Goal: Task Accomplishment & Management: Use online tool/utility

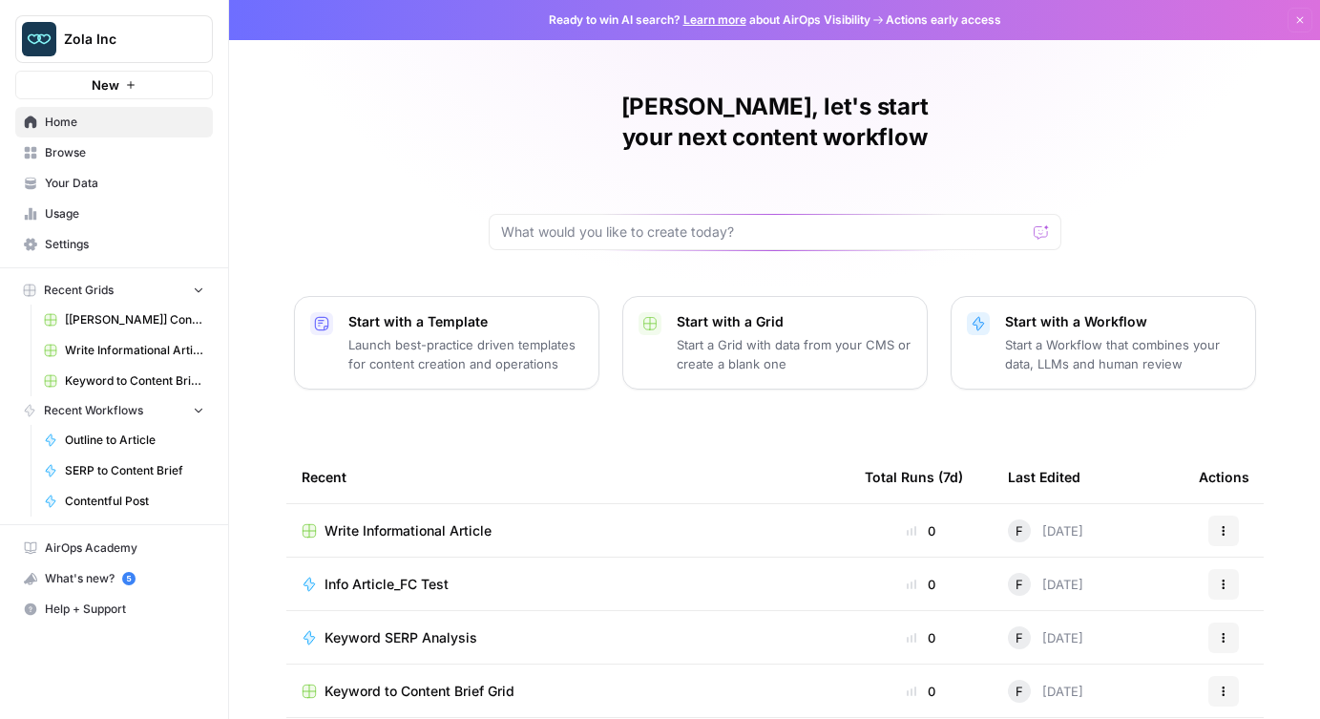
click at [69, 176] on span "Your Data" at bounding box center [124, 183] width 159 height 17
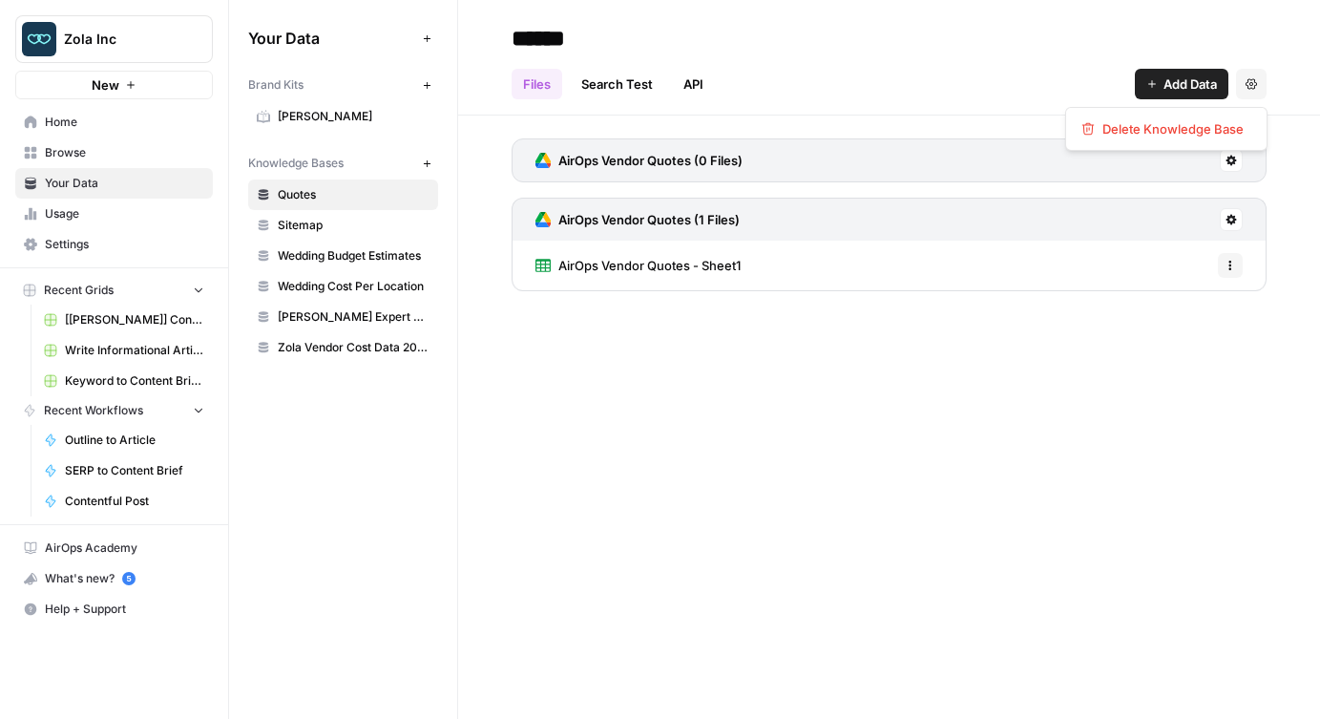
click at [1250, 88] on icon "button" at bounding box center [1251, 83] width 11 height 11
click at [1283, 152] on div "AirOps Vendor Quotes (0 Files) AirOps Vendor Quotes (1 Files) AirOps Vendor Quo…" at bounding box center [889, 211] width 862 height 191
click at [1232, 269] on icon "button" at bounding box center [1230, 265] width 11 height 11
click at [1231, 224] on icon at bounding box center [1231, 219] width 11 height 11
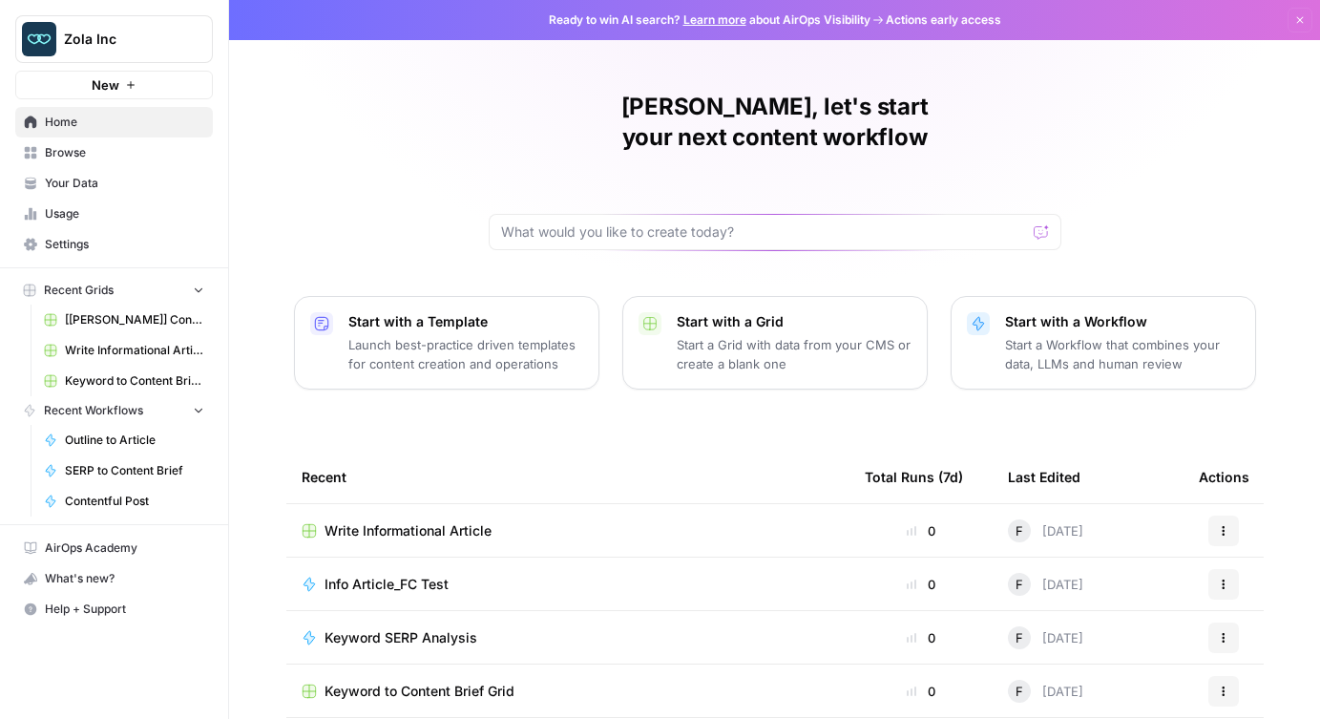
click at [89, 189] on span "Your Data" at bounding box center [124, 183] width 159 height 17
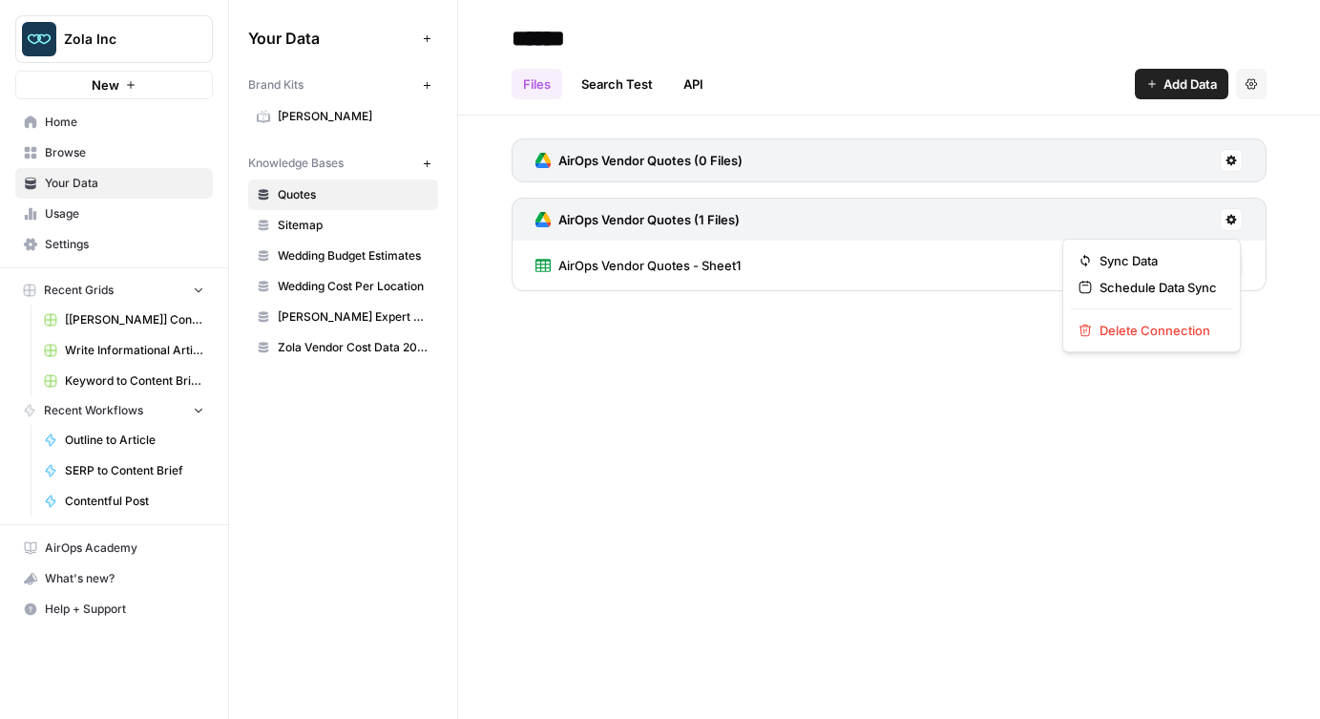
click at [1232, 222] on icon at bounding box center [1232, 220] width 11 height 11
click at [1139, 256] on span "Sync Data" at bounding box center [1158, 260] width 117 height 19
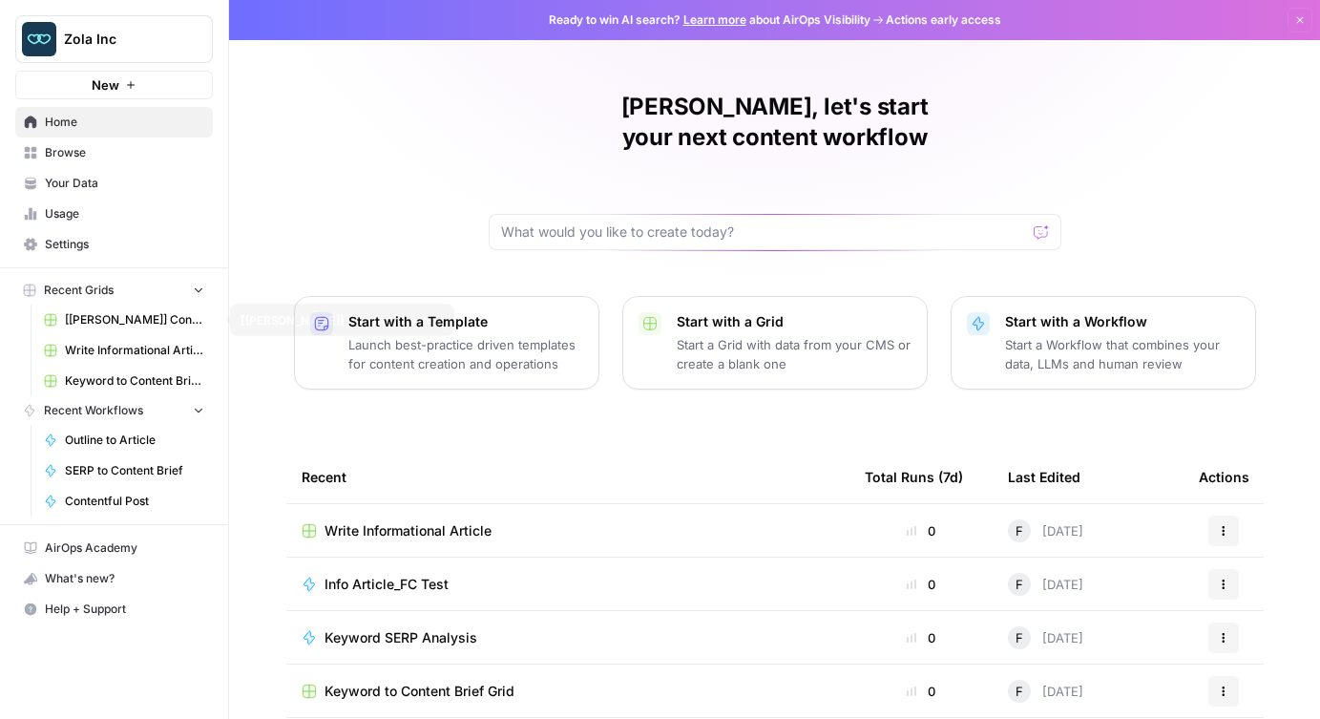
click at [141, 322] on span "[[PERSON_NAME]] Content Creation" at bounding box center [134, 319] width 139 height 17
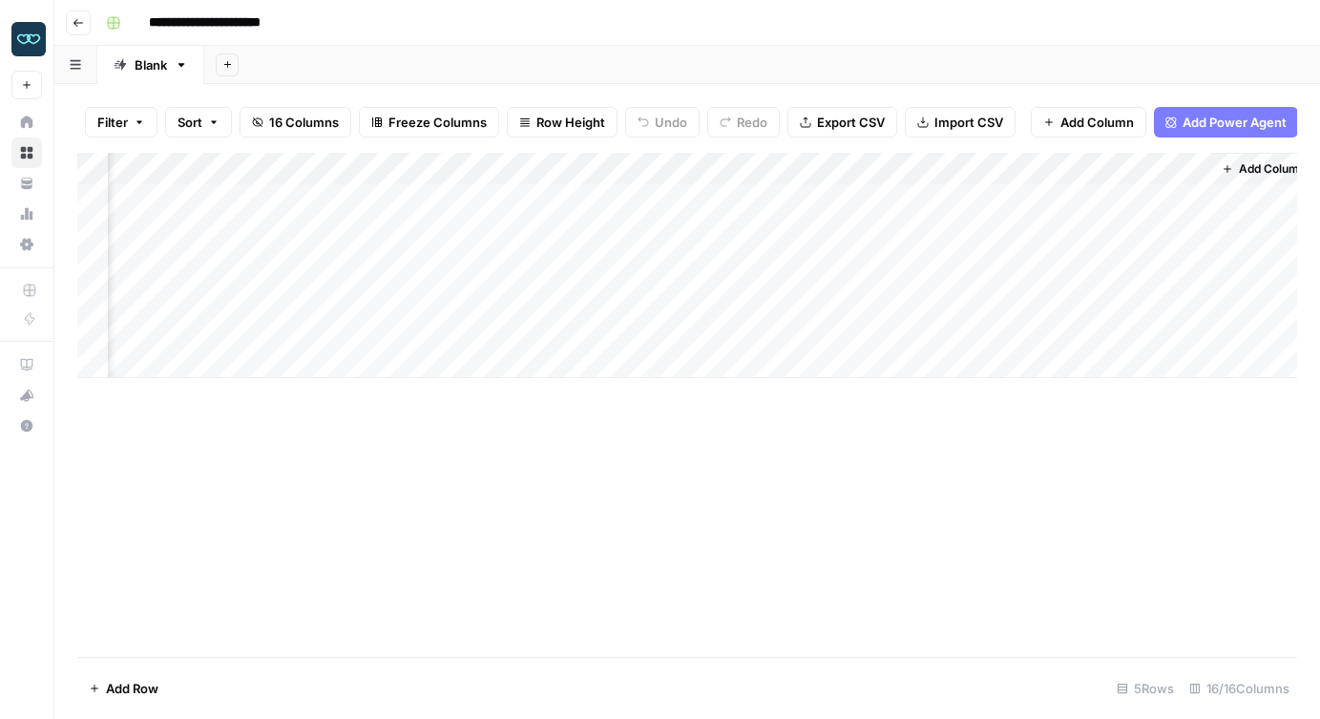
scroll to position [0, 1827]
click at [752, 196] on div "Add Column" at bounding box center [687, 265] width 1220 height 225
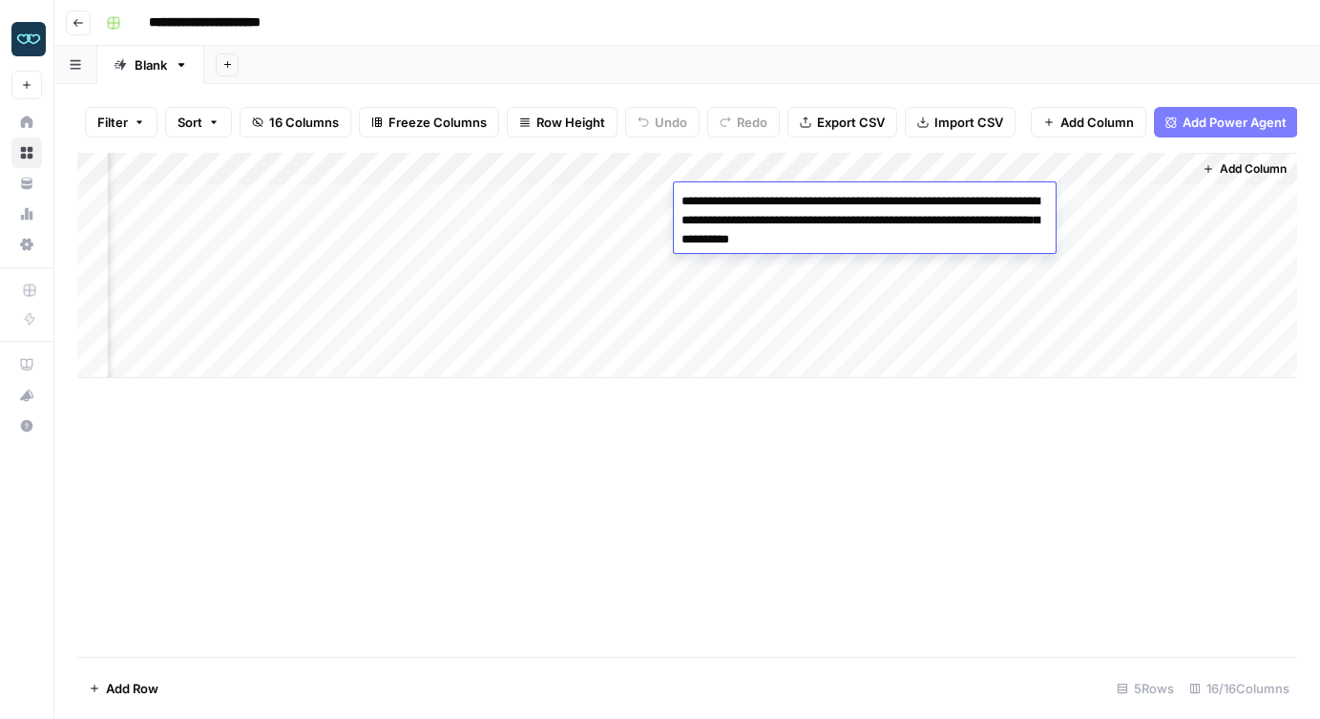
click at [744, 417] on div "Add Column" at bounding box center [687, 405] width 1220 height 504
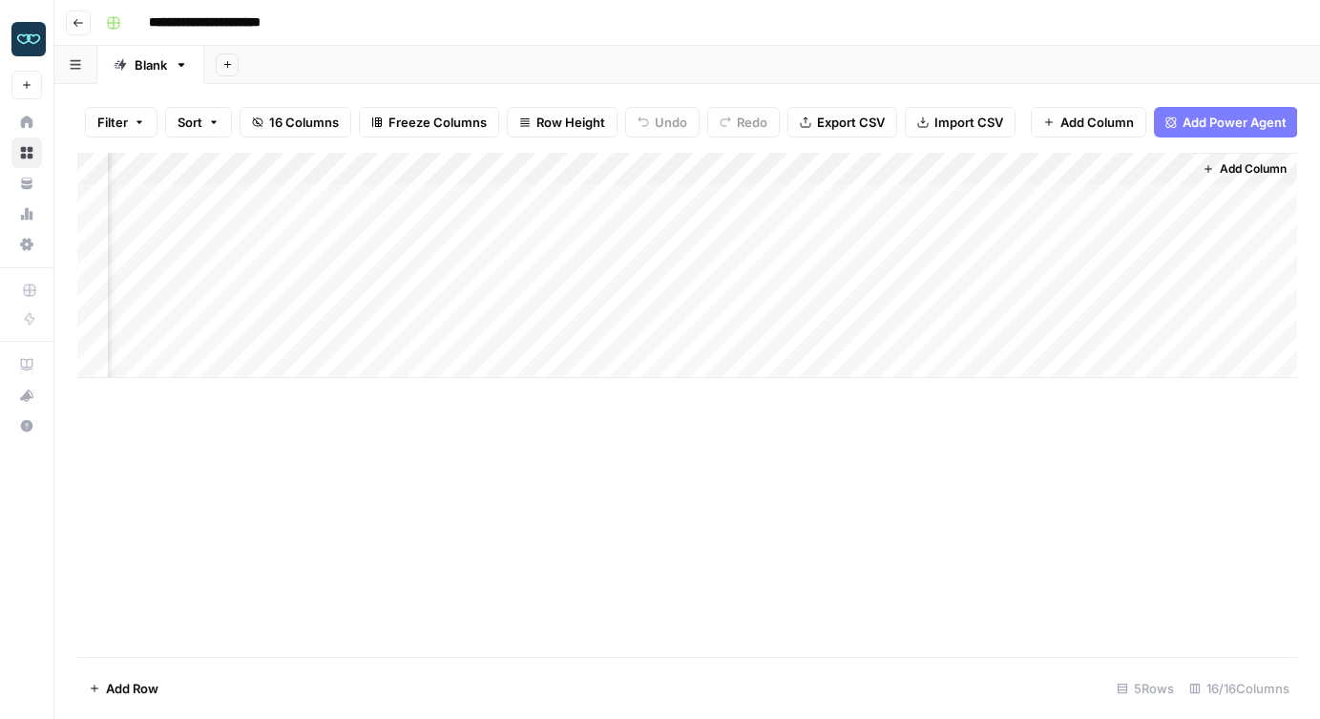
click at [746, 232] on div "Add Column" at bounding box center [687, 265] width 1220 height 225
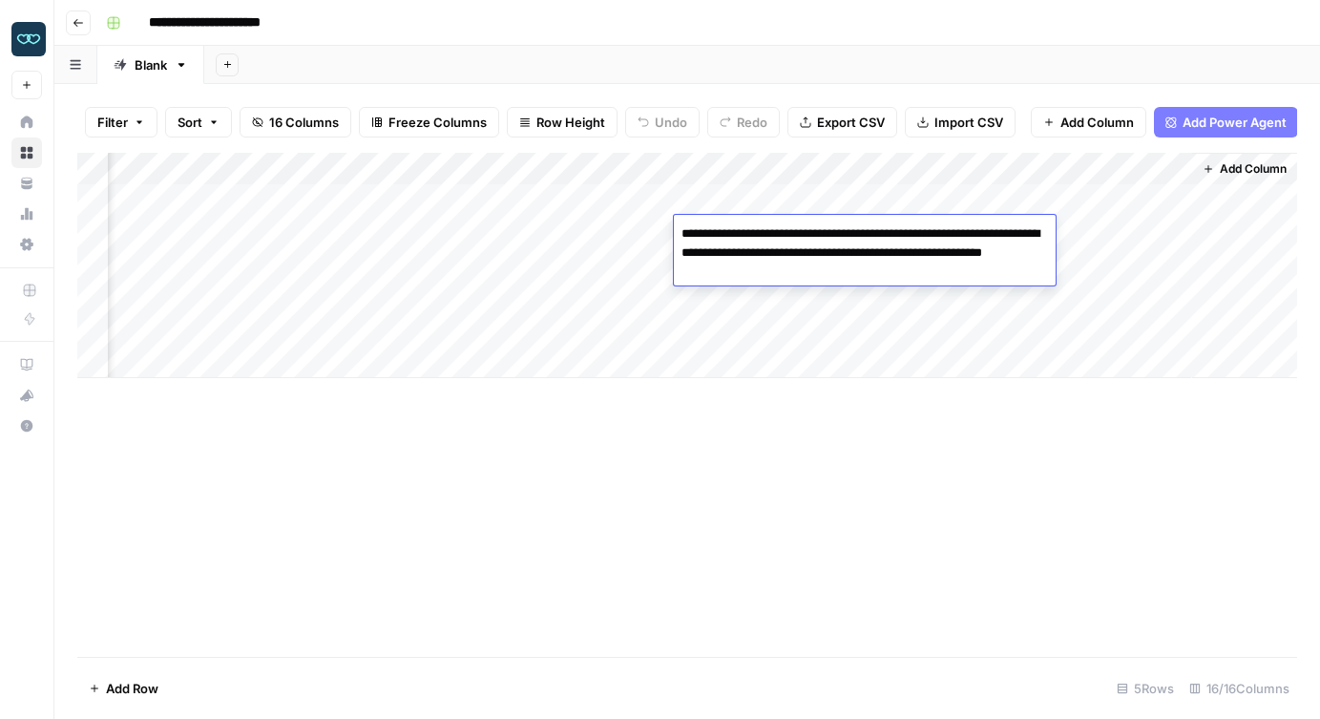
click at [734, 451] on div "Add Column" at bounding box center [687, 405] width 1220 height 504
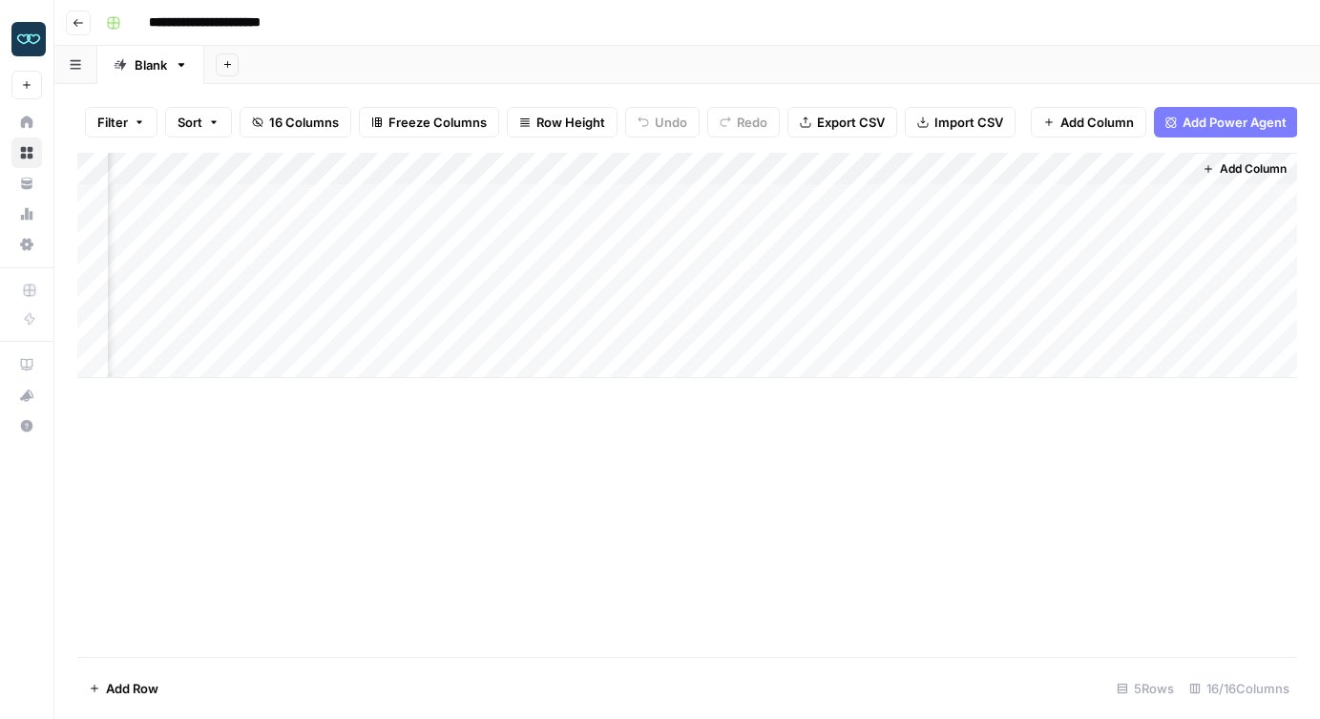
click at [740, 269] on div "Add Column" at bounding box center [687, 265] width 1220 height 225
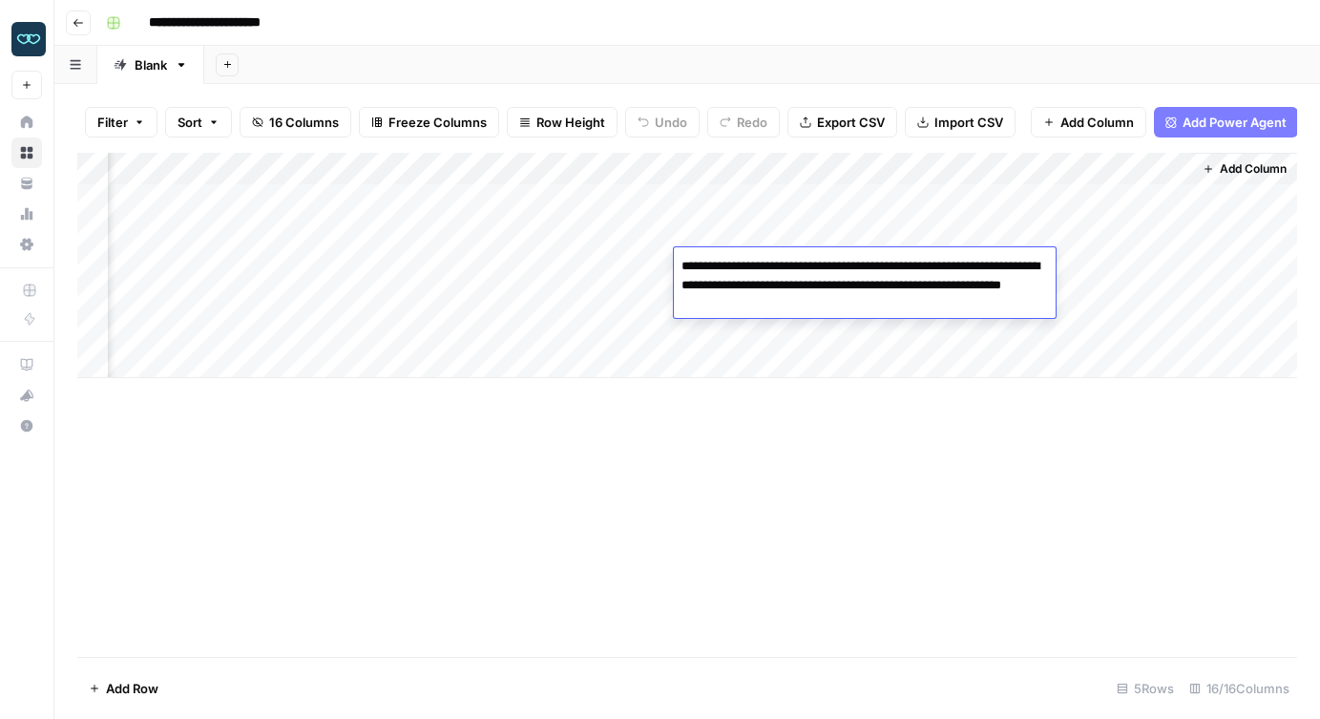
click at [714, 436] on div "Add Column" at bounding box center [687, 405] width 1220 height 504
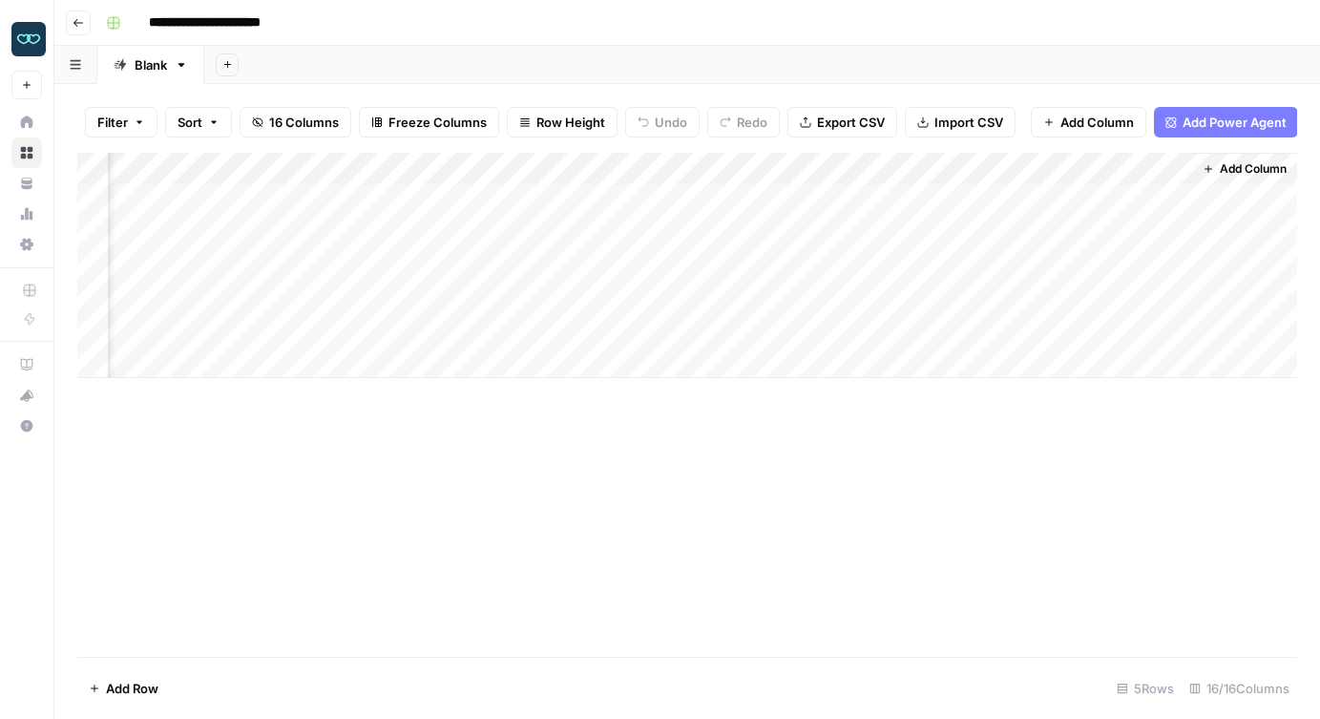
click at [730, 334] on div "Add Column" at bounding box center [687, 265] width 1220 height 225
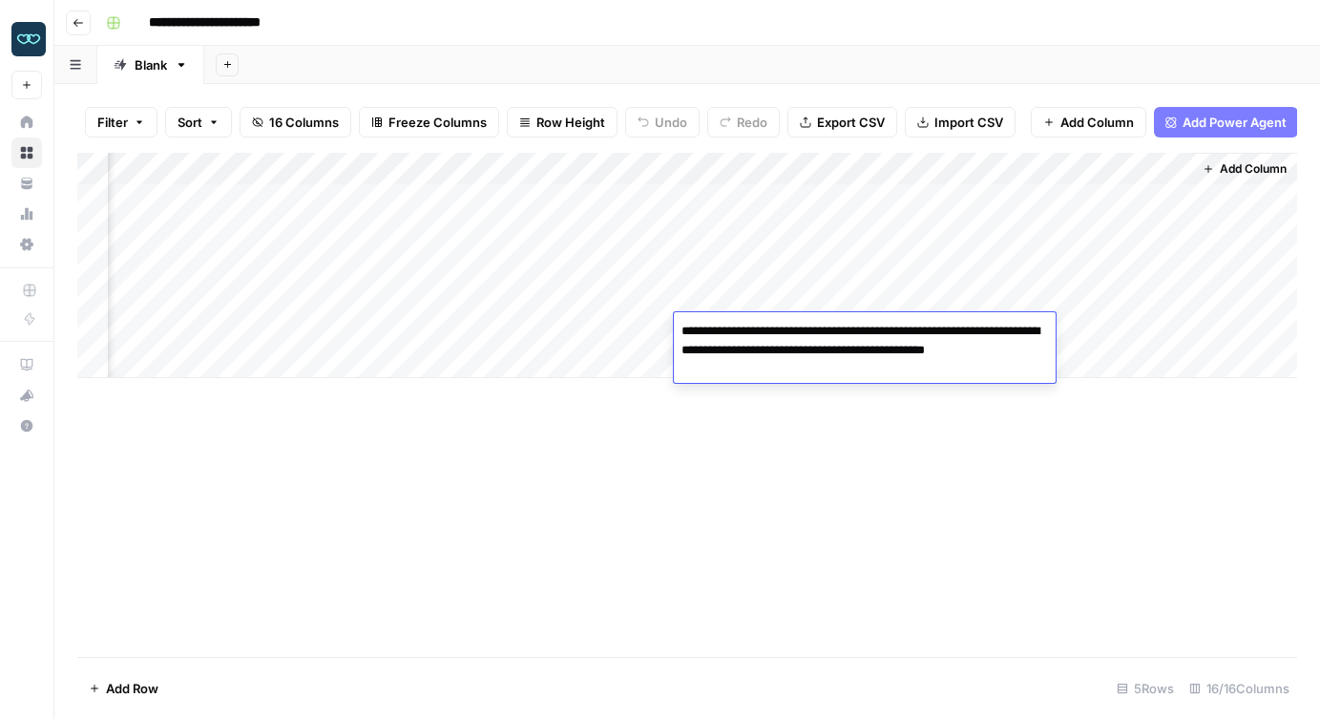
click at [733, 444] on div "Add Column" at bounding box center [687, 405] width 1220 height 504
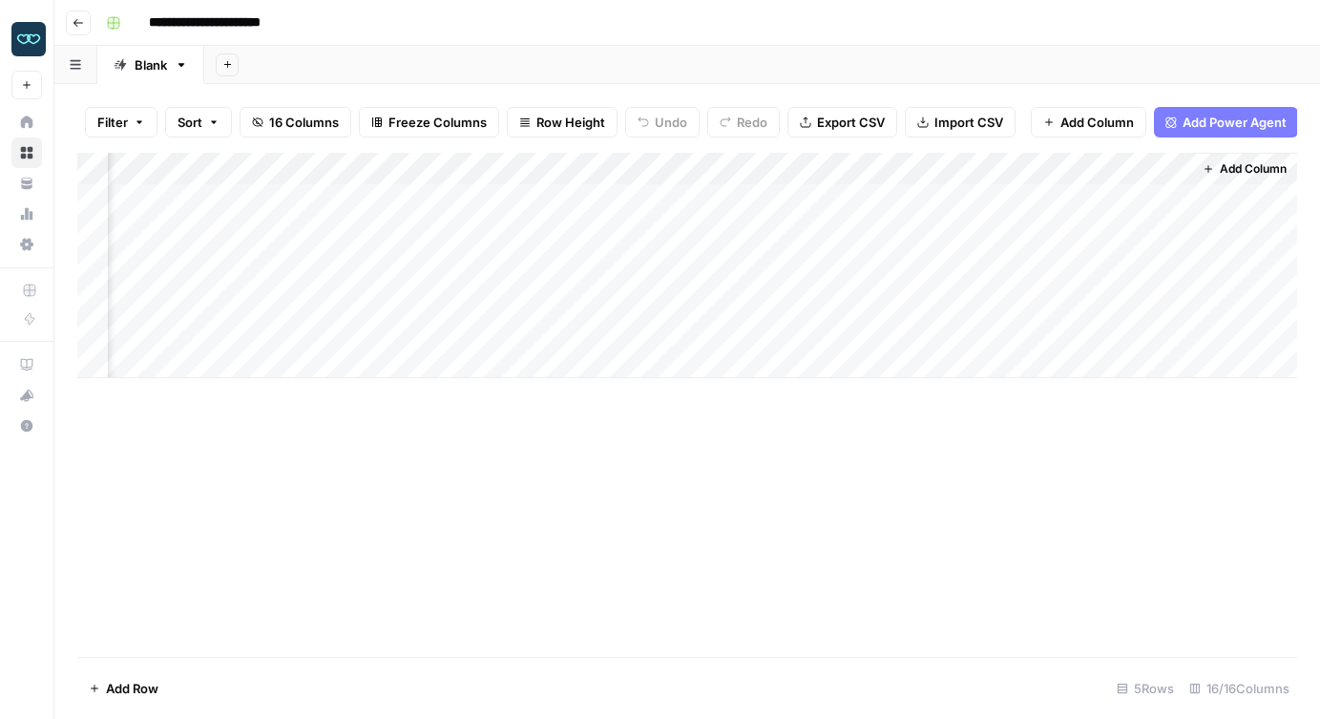
click at [742, 232] on div "Add Column" at bounding box center [687, 265] width 1220 height 225
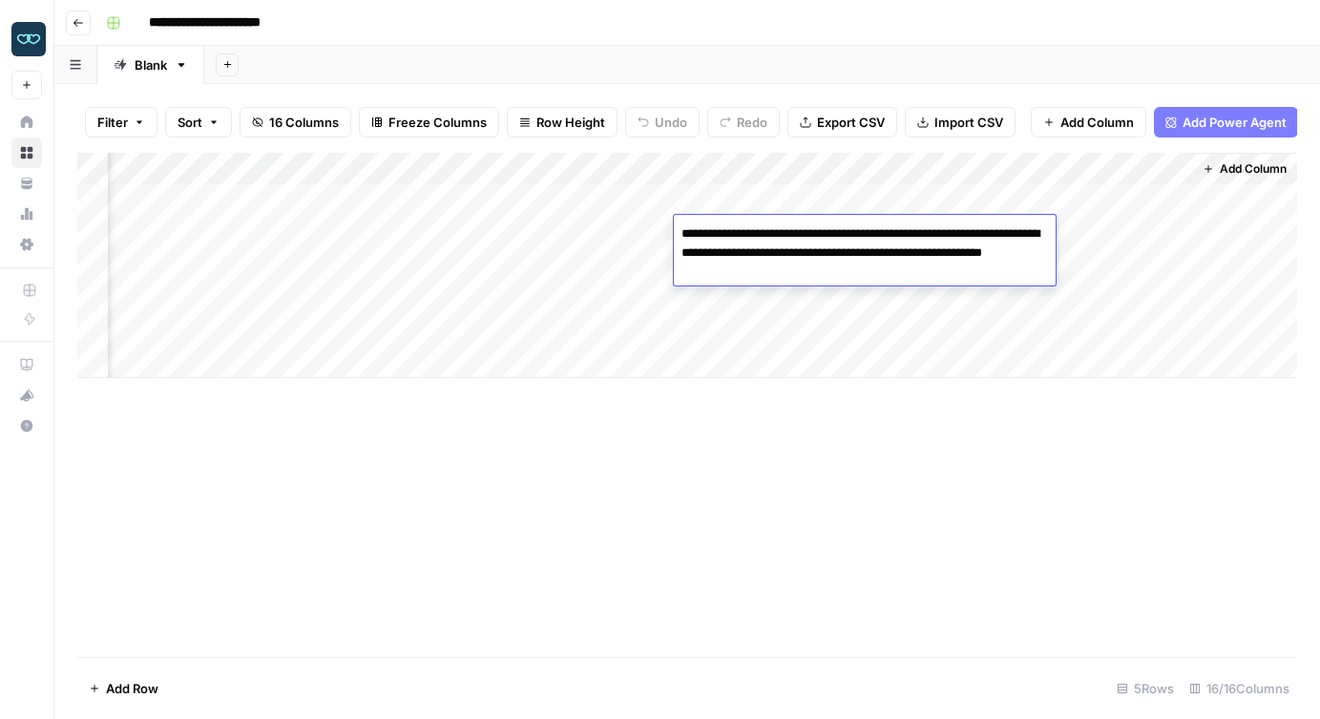
click at [742, 232] on textarea "**********" at bounding box center [865, 253] width 382 height 65
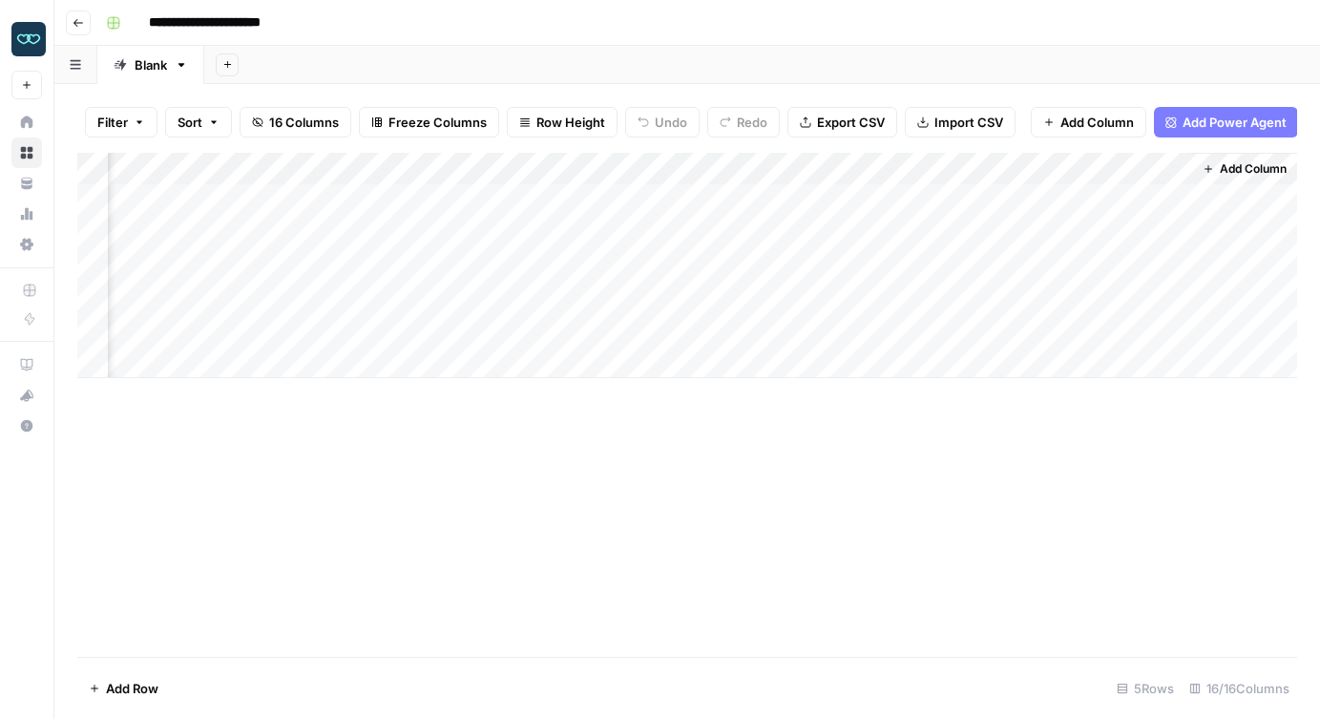
click at [749, 316] on div "Add Column" at bounding box center [687, 265] width 1220 height 225
click at [738, 260] on div "Add Column" at bounding box center [687, 265] width 1220 height 225
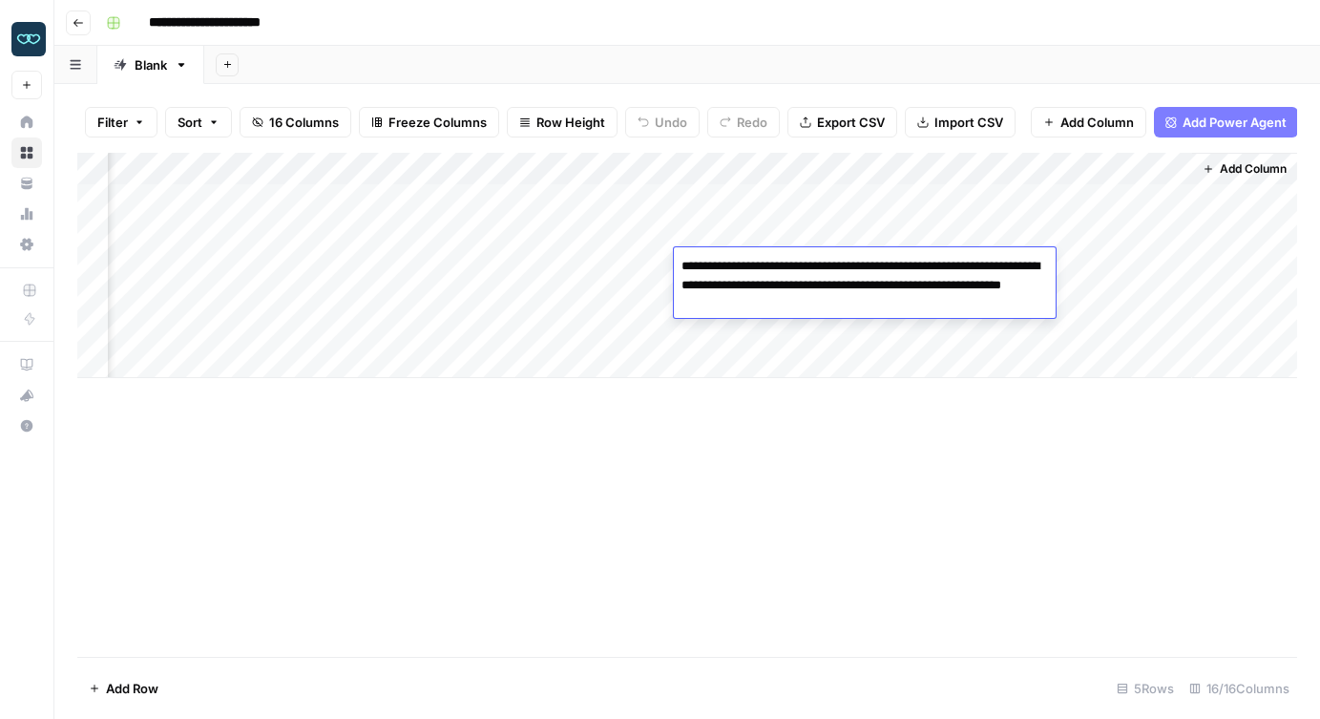
click at [738, 260] on textarea "**********" at bounding box center [865, 285] width 382 height 65
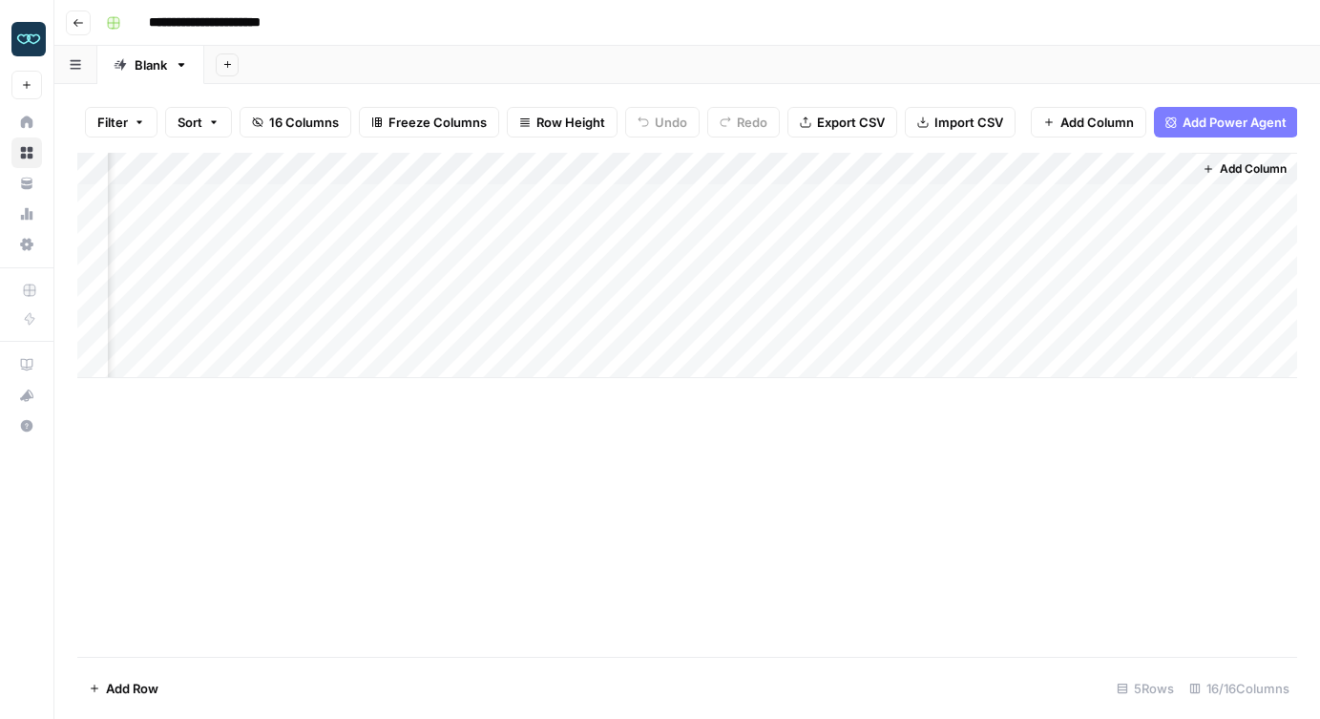
click at [733, 333] on div "Add Column" at bounding box center [687, 265] width 1220 height 225
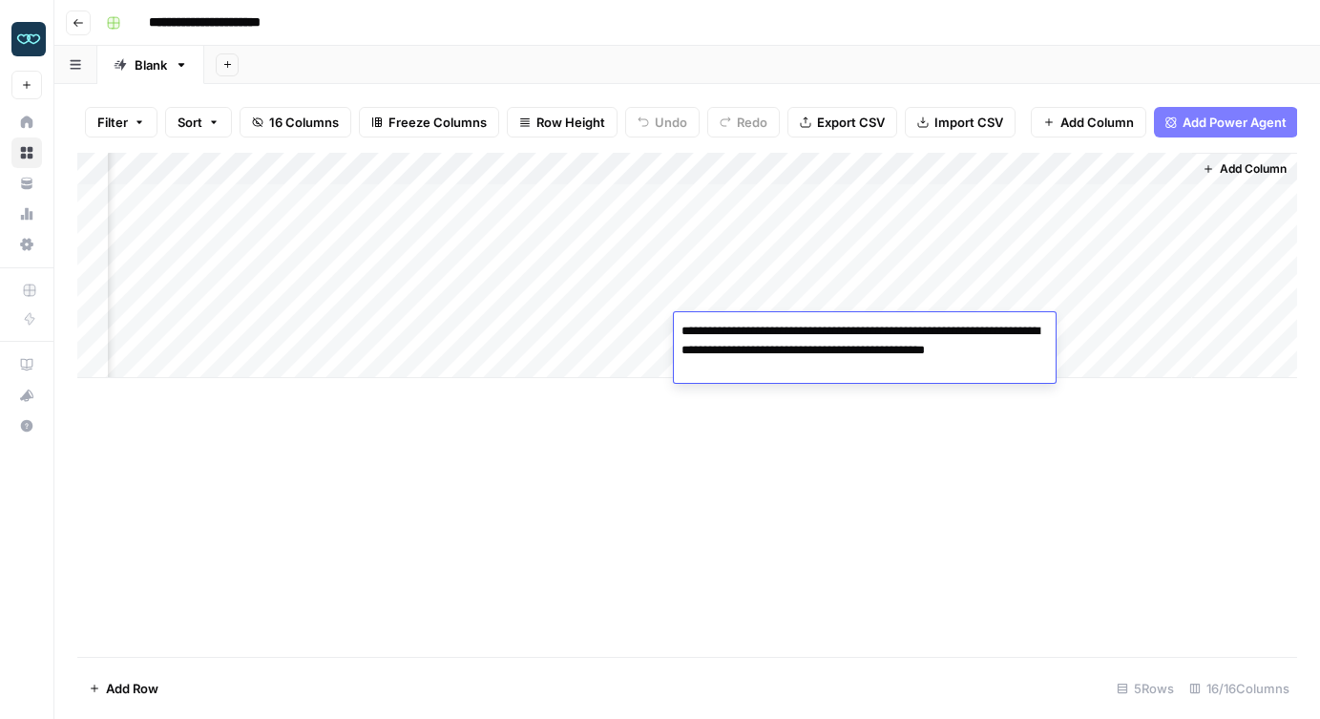
click at [733, 333] on textarea "**********" at bounding box center [865, 350] width 382 height 65
click at [557, 470] on div "Add Column" at bounding box center [687, 405] width 1220 height 504
